Goal: Task Accomplishment & Management: Complete application form

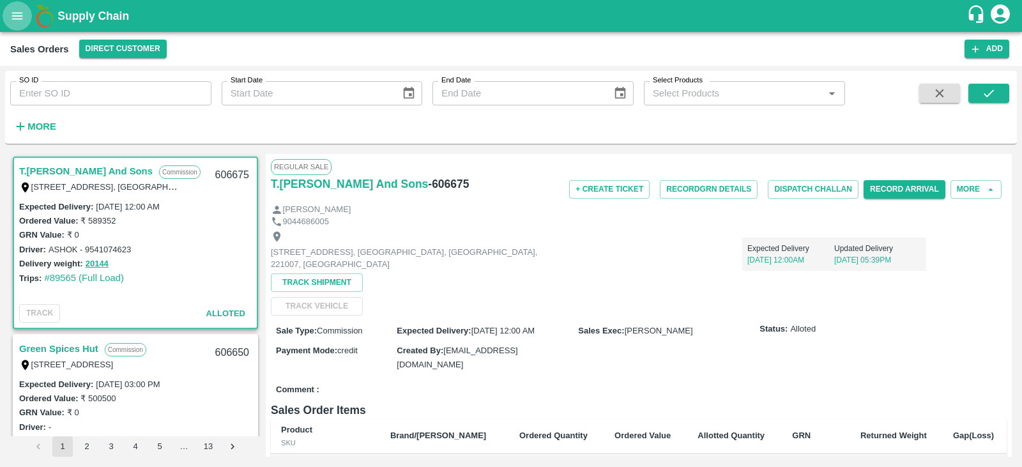
click at [10, 14] on button "open drawer" at bounding box center [17, 15] width 29 height 29
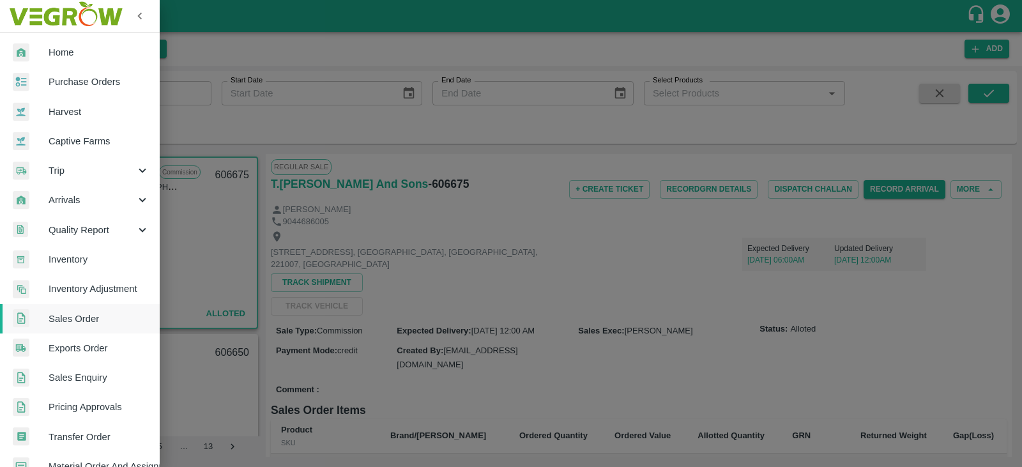
click at [57, 310] on link "Sales Order" at bounding box center [80, 318] width 160 height 29
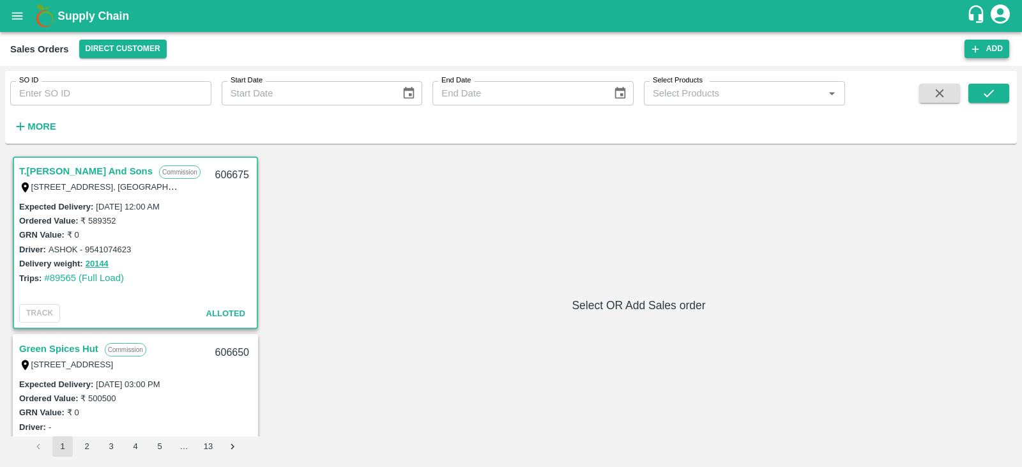
click at [985, 47] on button "Add" at bounding box center [986, 49] width 45 height 19
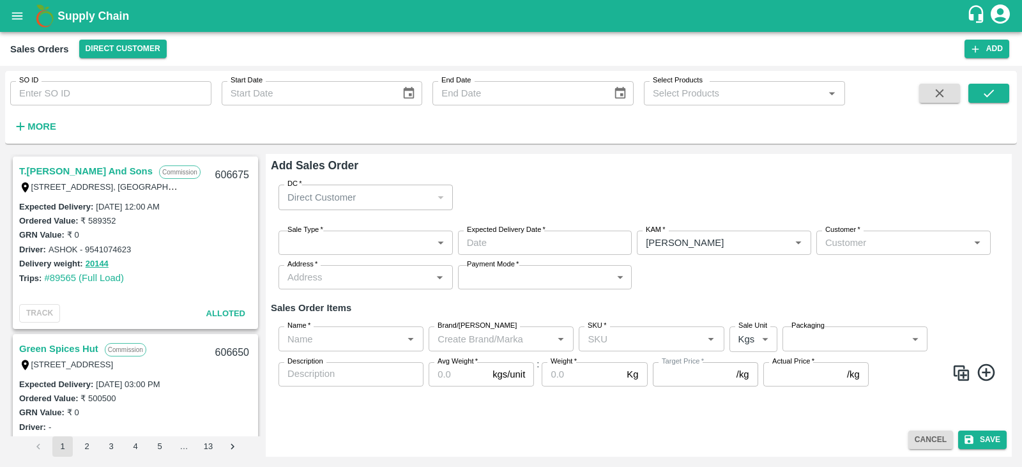
type input "[PERSON_NAME]"
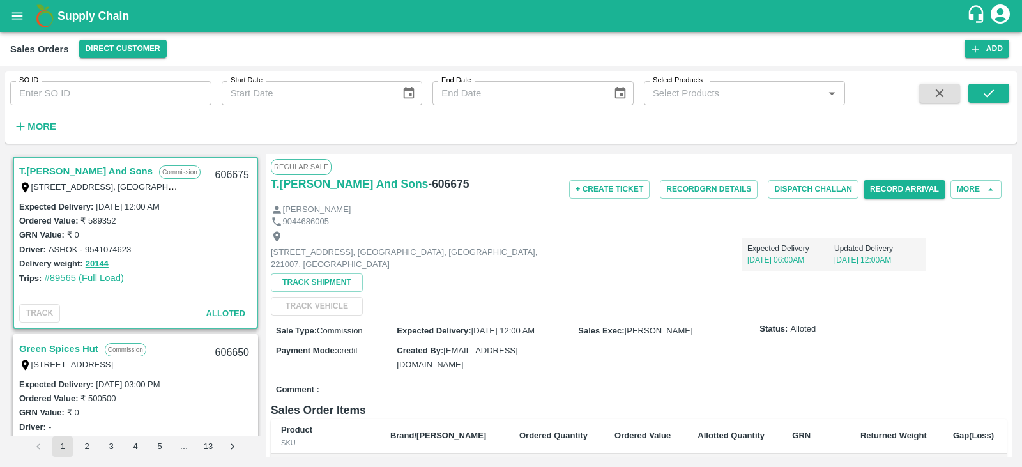
click at [988, 36] on div "Sales Orders Direct Customer Add" at bounding box center [511, 49] width 1022 height 34
click at [985, 43] on button "Add" at bounding box center [986, 49] width 45 height 19
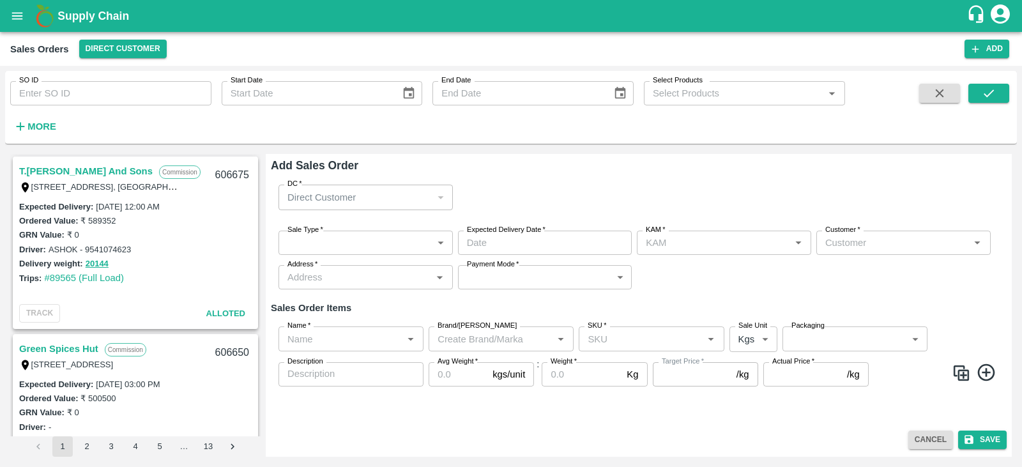
type input "[PERSON_NAME]"
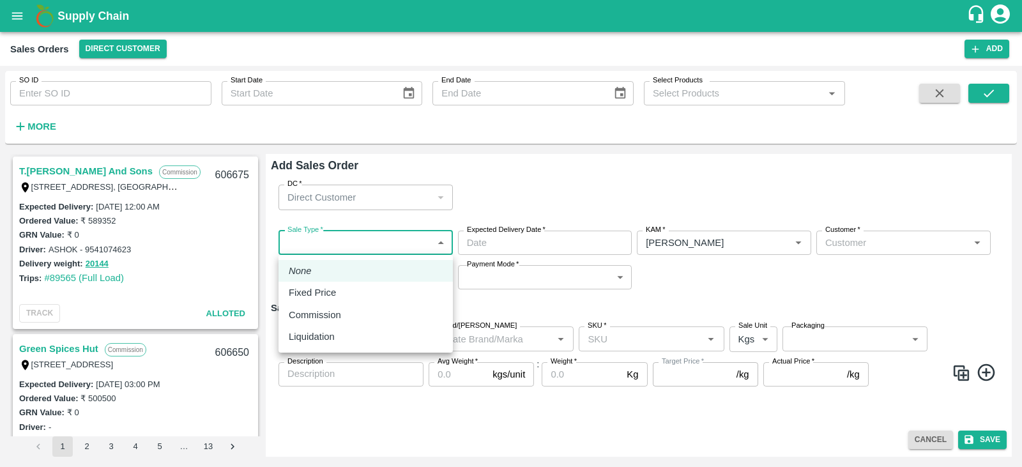
click at [352, 244] on body "Supply Chain Sales Orders Direct Customer Add SO ID SO ID Start Date Start Date…" at bounding box center [511, 233] width 1022 height 467
click at [328, 318] on p "Commission" at bounding box center [315, 315] width 52 height 14
type input "2"
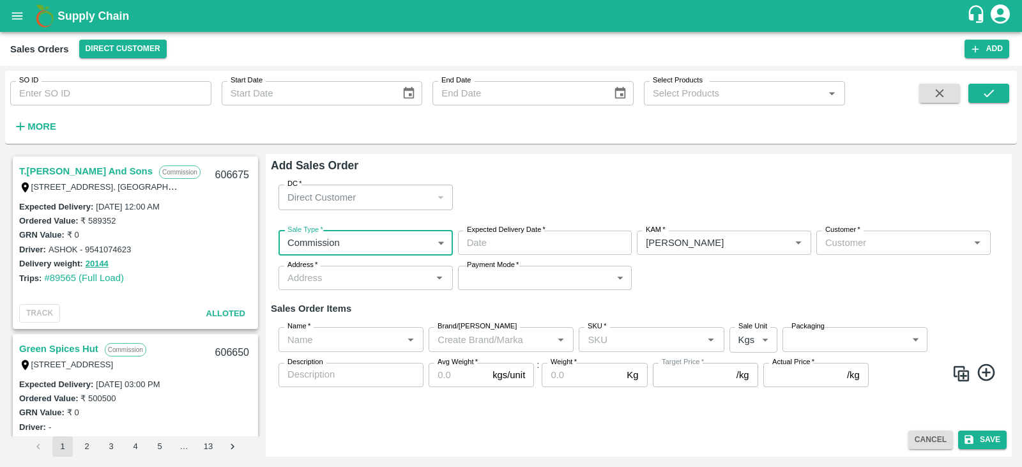
type input "DD/MM/YYYY hh:mm aa"
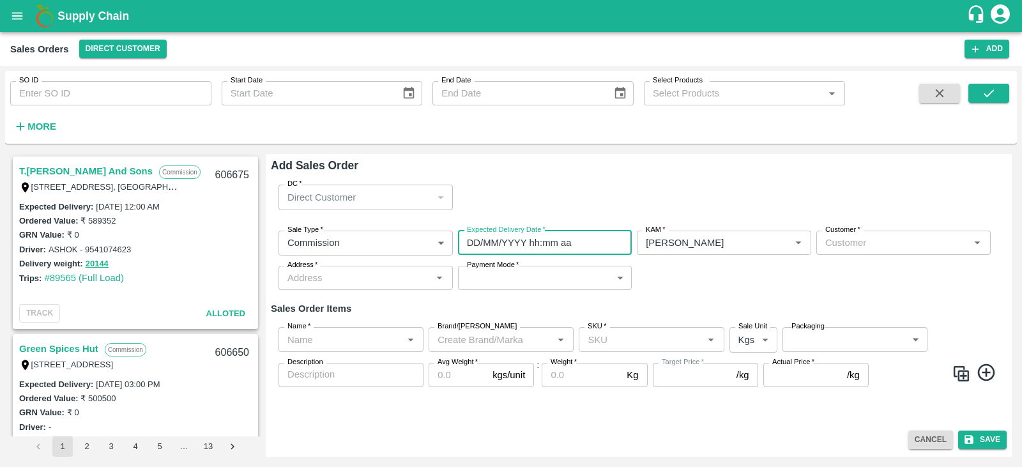
click at [529, 248] on input "DD/MM/YYYY hh:mm aa" at bounding box center [540, 243] width 165 height 24
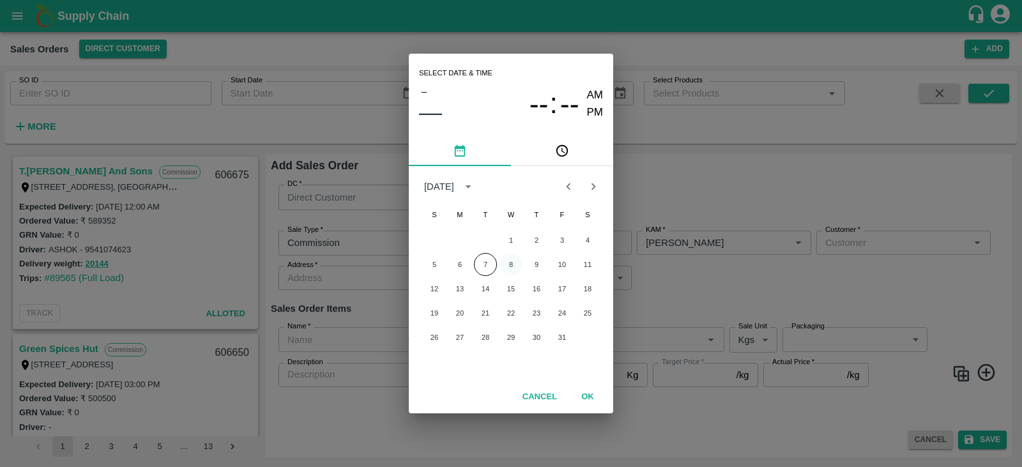
click at [509, 259] on button "8" at bounding box center [510, 264] width 23 height 23
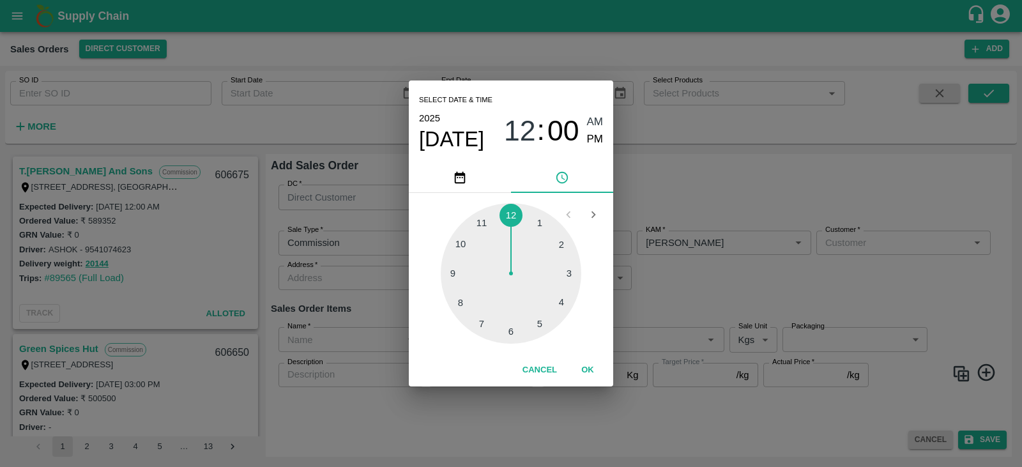
type input "08/10/2025 06:00 AM"
click at [505, 331] on div at bounding box center [511, 273] width 141 height 141
click at [592, 371] on button "OK" at bounding box center [587, 370] width 41 height 22
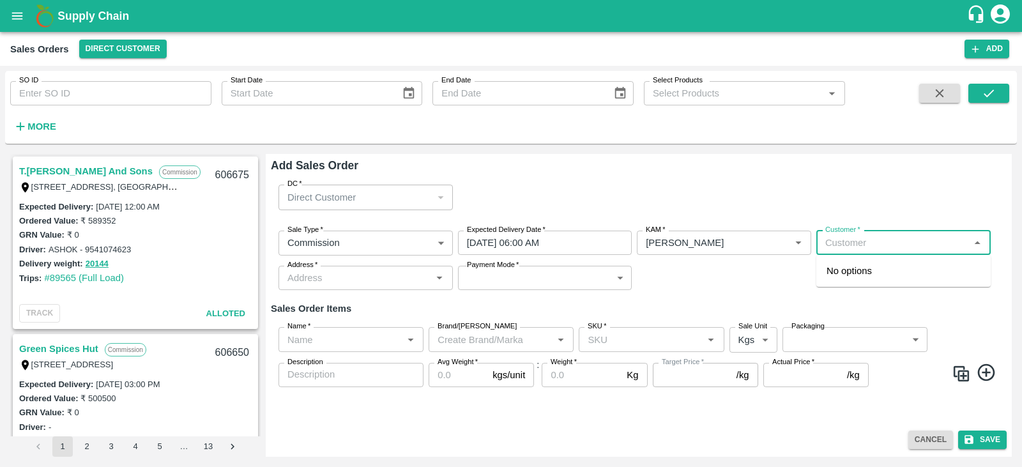
click at [874, 242] on input "Customer   *" at bounding box center [893, 242] width 146 height 17
type input "Bismill"
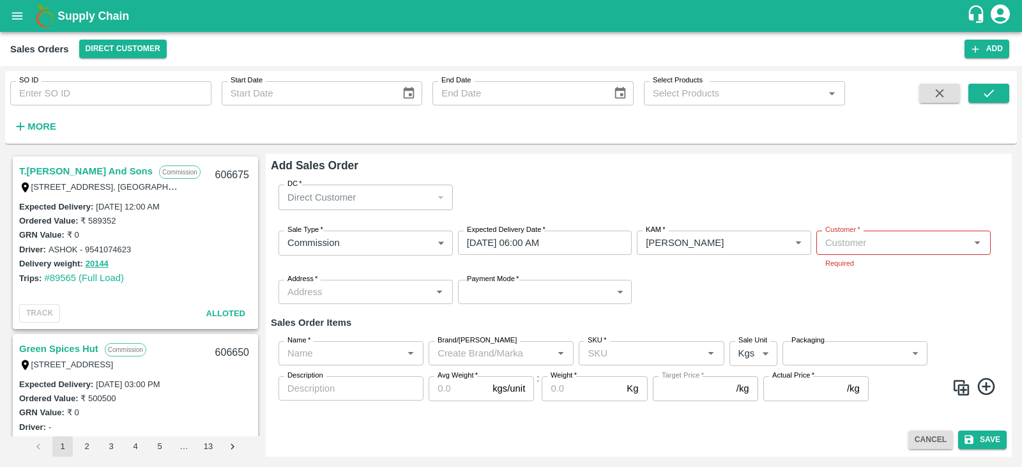
click at [920, 125] on span at bounding box center [939, 110] width 51 height 52
click at [1002, 7] on icon "account of current user" at bounding box center [1000, 13] width 19 height 19
click at [795, 18] on div at bounding box center [511, 233] width 1022 height 467
